Goal: Complete application form

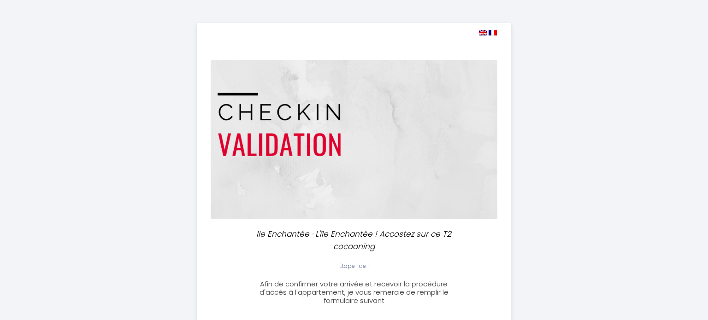
select select
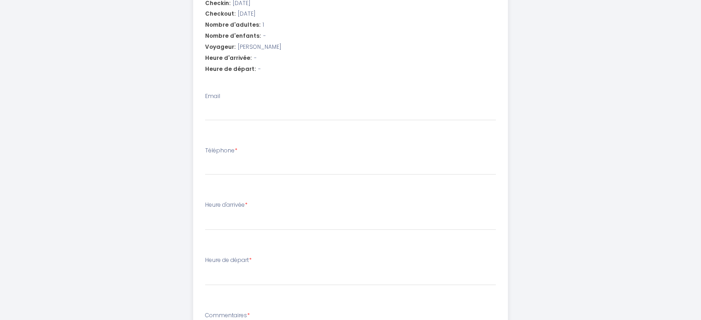
scroll to position [296, 0]
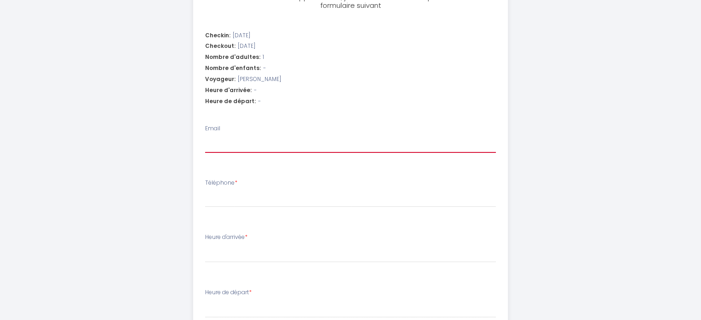
click at [225, 142] on input "Email" at bounding box center [350, 144] width 291 height 17
type input "[PERSON_NAME][EMAIL_ADDRESS][PERSON_NAME][DOMAIN_NAME]"
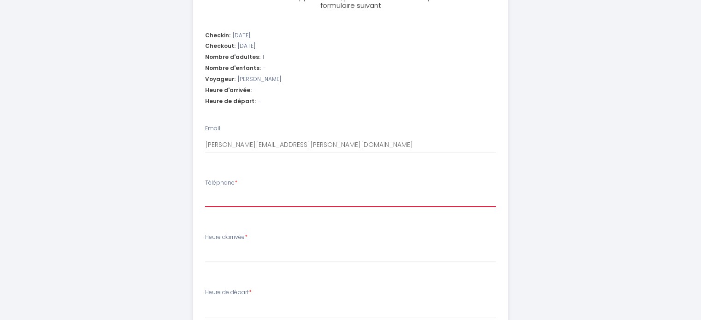
type input "0603816716"
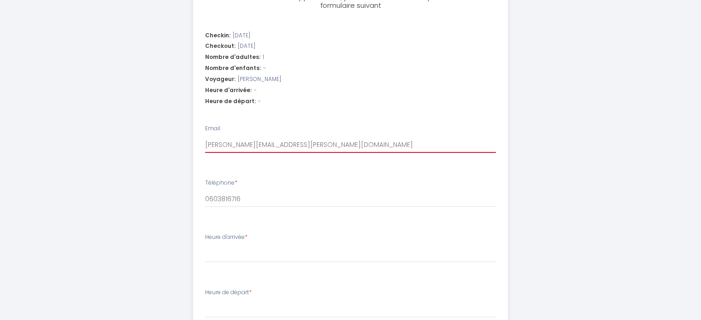
select select
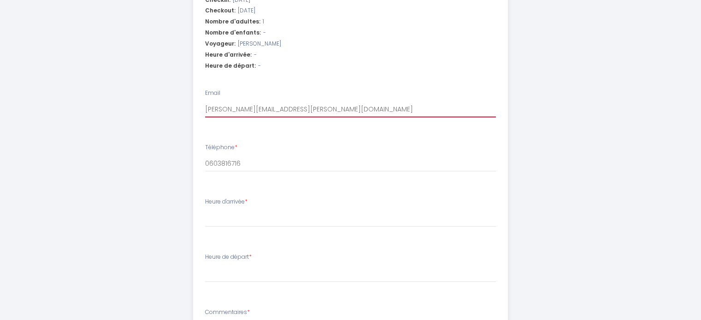
scroll to position [331, 0]
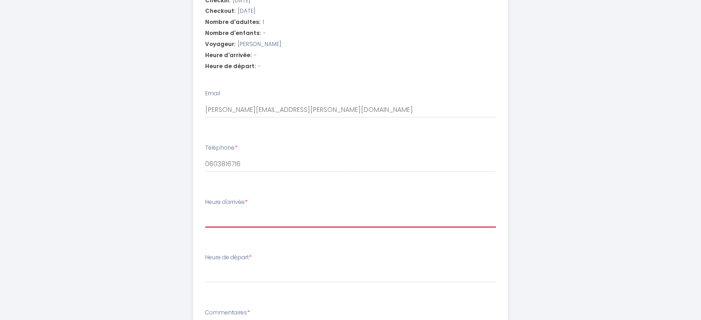
click at [280, 215] on select "15:00 15:30 16:00 16:30 17:00 17:30 18:00 18:30 19:00 19:30 20:00 20:30 21:00 2…" at bounding box center [350, 219] width 291 height 18
select select "16:30"
click at [205, 210] on select "15:00 15:30 16:00 16:30 17:00 17:30 18:00 18:30 19:00 19:30 20:00 20:30 21:00 2…" at bounding box center [350, 219] width 291 height 18
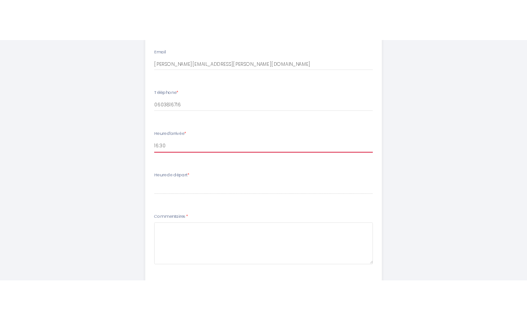
scroll to position [409, 0]
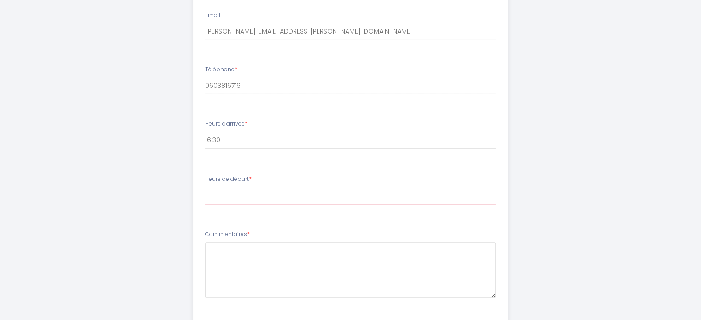
click at [240, 193] on select "00:00 00:30 01:00 01:30 02:00 02:30 03:00 03:30 04:00 04:30 05:00 05:30 06:00 0…" at bounding box center [350, 196] width 291 height 18
select select "11:00"
click at [205, 187] on select "00:00 00:30 01:00 01:30 02:00 02:30 03:00 03:30 04:00 04:30 05:00 05:30 06:00 0…" at bounding box center [350, 196] width 291 height 18
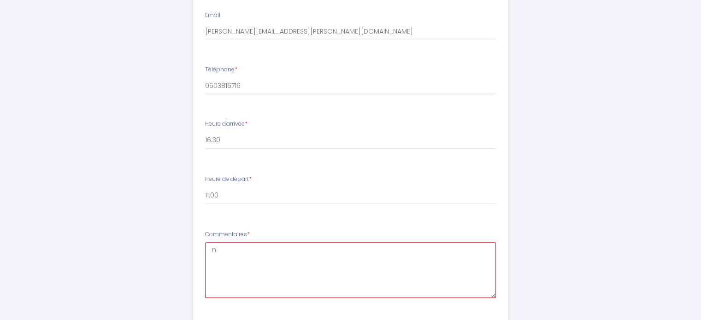
type textarea "n"
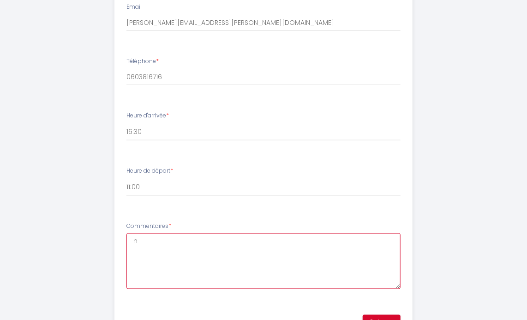
click at [148, 248] on textarea "n" at bounding box center [263, 262] width 274 height 56
type textarea "B"
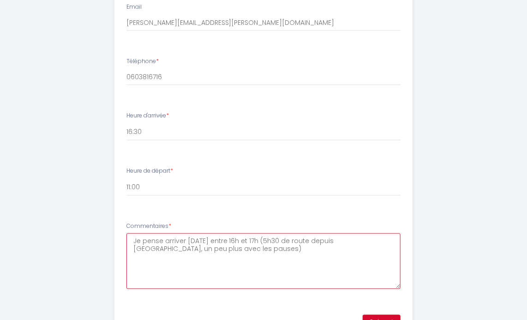
scroll to position [457, 0]
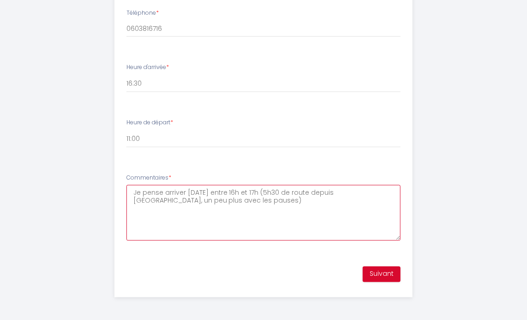
type textarea "Je pense arriver [DATE] entre 16h et 17h (5h30 de route depuis [GEOGRAPHIC_DATA…"
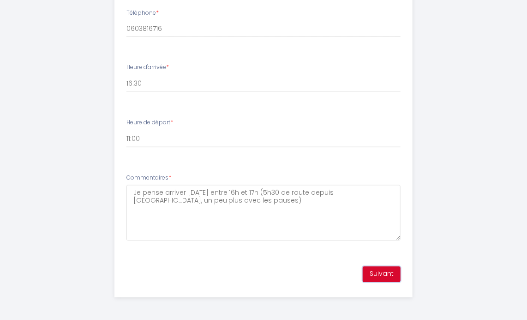
click at [382, 275] on button "Suivant" at bounding box center [381, 275] width 38 height 16
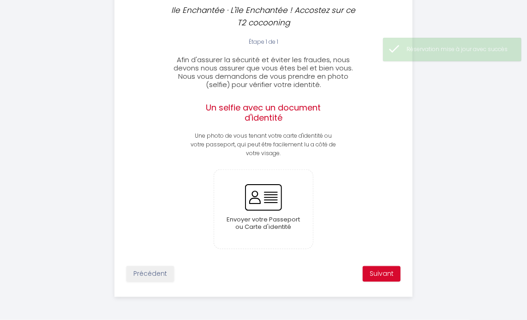
scroll to position [215, 0]
